Goal: Obtain resource: Obtain resource

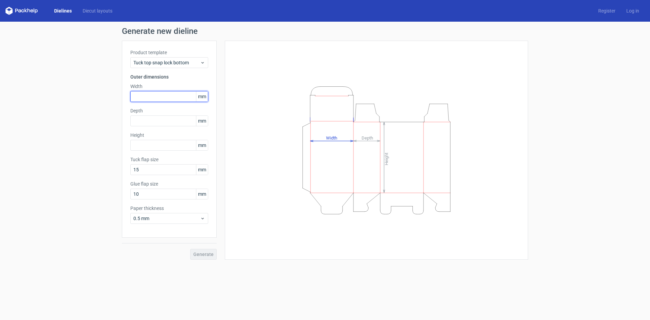
click at [149, 98] on input "text" at bounding box center [169, 96] width 78 height 11
type input "108"
click at [159, 123] on input "text" at bounding box center [169, 120] width 78 height 11
type input "78"
click at [157, 145] on input "text" at bounding box center [169, 145] width 78 height 11
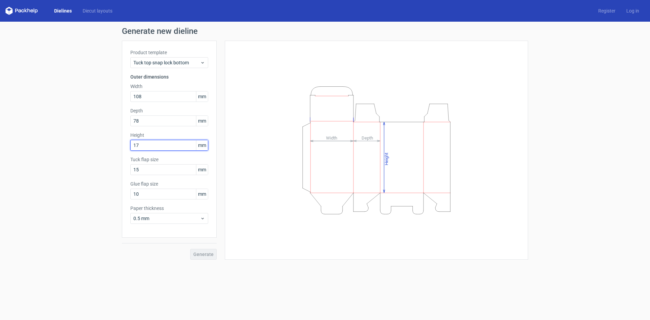
type input "17"
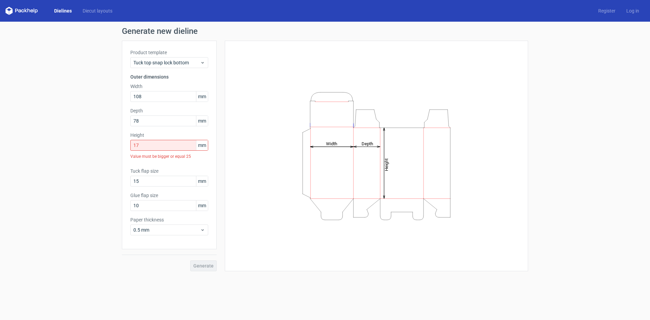
click at [94, 175] on div "Generate new dieline Product template Tuck top snap lock bottom Outer dimension…" at bounding box center [325, 149] width 650 height 255
click at [151, 147] on input "17" at bounding box center [169, 145] width 78 height 11
drag, startPoint x: 153, startPoint y: 180, endPoint x: 133, endPoint y: 181, distance: 20.3
click at [133, 181] on input "15" at bounding box center [169, 181] width 78 height 11
type input "17"
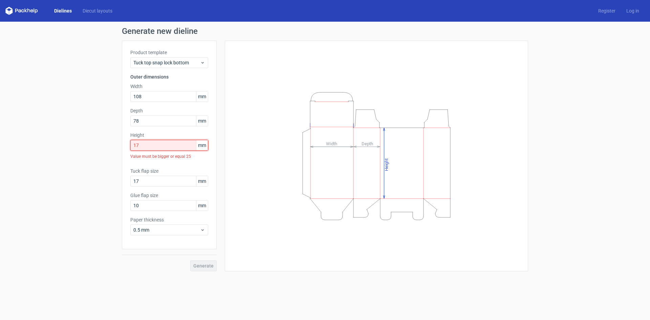
drag, startPoint x: 130, startPoint y: 146, endPoint x: 118, endPoint y: 146, distance: 11.9
click at [118, 146] on div "Generate new dieline Product template Tuck top snap lock bottom Outer dimension…" at bounding box center [325, 149] width 650 height 255
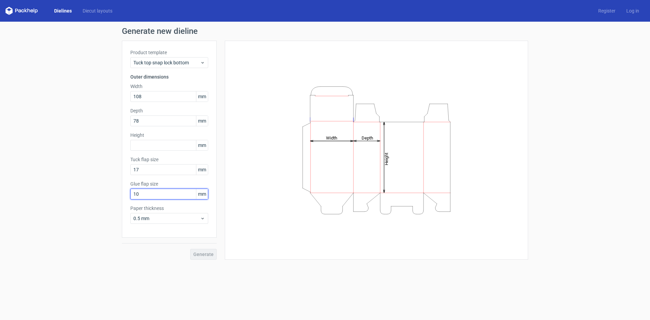
drag, startPoint x: 134, startPoint y: 195, endPoint x: 129, endPoint y: 195, distance: 5.1
click at [129, 195] on div "Product template Tuck top snap lock bottom Outer dimensions Width 108 mm Depth …" at bounding box center [169, 139] width 95 height 197
click at [85, 194] on div "Generate new dieline Product template Tuck top snap lock bottom Outer dimension…" at bounding box center [325, 143] width 650 height 243
click at [123, 194] on div "Product template Tuck top snap lock bottom Outer dimensions Width 108 mm Depth …" at bounding box center [169, 139] width 95 height 197
type input "17"
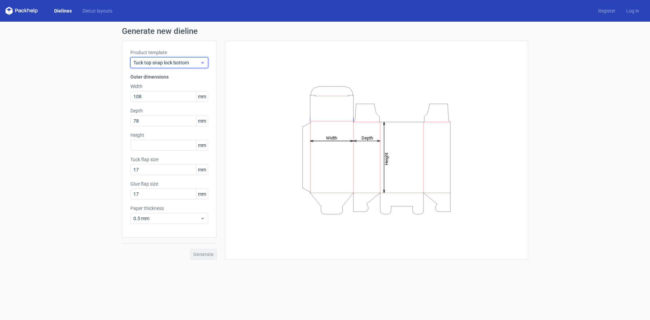
click at [171, 62] on span "Tuck top snap lock bottom" at bounding box center [166, 62] width 67 height 7
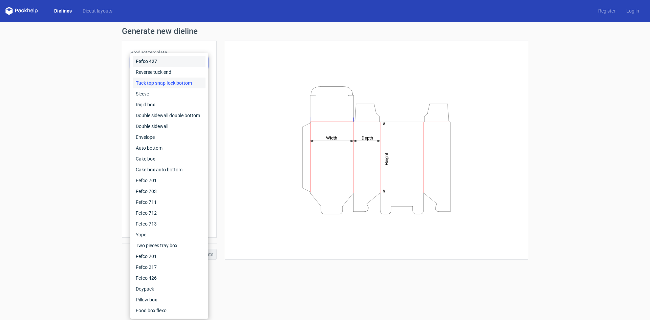
click at [171, 62] on div "Fefco 427" at bounding box center [169, 61] width 72 height 11
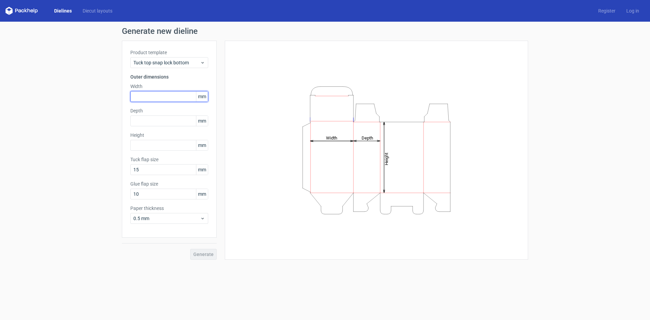
click at [141, 95] on input "text" at bounding box center [169, 96] width 78 height 11
type input "108"
click at [145, 119] on input "text" at bounding box center [169, 120] width 78 height 11
type input "78"
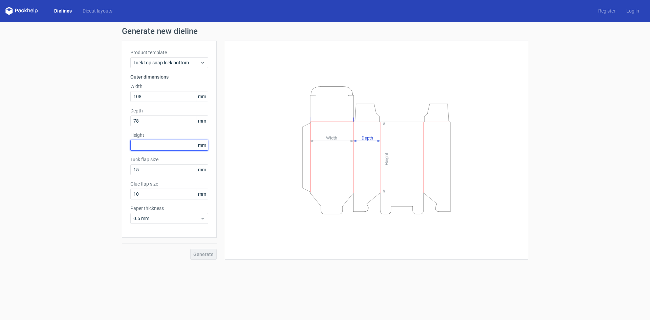
click at [146, 141] on input "text" at bounding box center [169, 145] width 78 height 11
click at [190, 249] on button "Generate" at bounding box center [203, 254] width 26 height 11
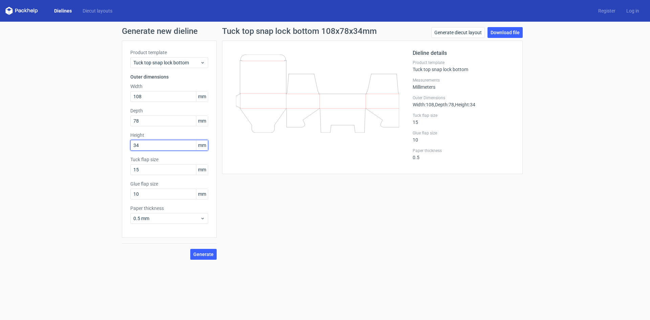
click at [132, 146] on input "34" at bounding box center [169, 145] width 78 height 11
drag, startPoint x: 152, startPoint y: 144, endPoint x: 129, endPoint y: 145, distance: 22.4
click at [129, 145] on div "Product template Tuck top snap lock bottom Outer dimensions Width 108 mm Depth …" at bounding box center [169, 139] width 95 height 197
drag, startPoint x: 143, startPoint y: 146, endPoint x: 129, endPoint y: 148, distance: 15.0
click at [129, 148] on div "Product template Tuck top snap lock bottom Outer dimensions Width 108 mm Depth …" at bounding box center [169, 139] width 95 height 197
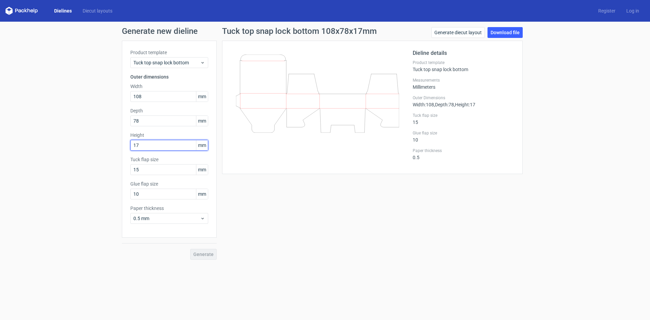
type input "17"
click at [204, 257] on div "Generate" at bounding box center [169, 249] width 95 height 22
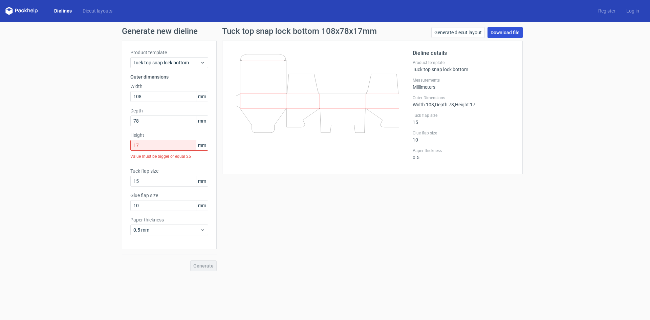
click at [504, 32] on link "Download file" at bounding box center [504, 32] width 35 height 11
